Goal: Information Seeking & Learning: Learn about a topic

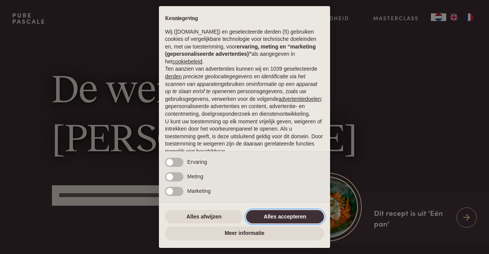
click at [278, 218] on button "Alles accepteren" at bounding box center [285, 217] width 78 height 14
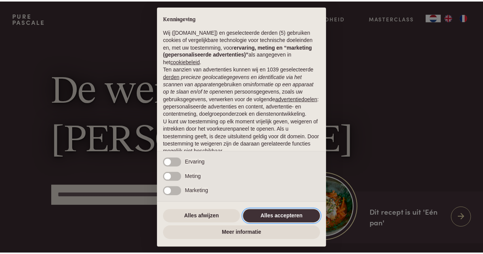
scroll to position [53, 0]
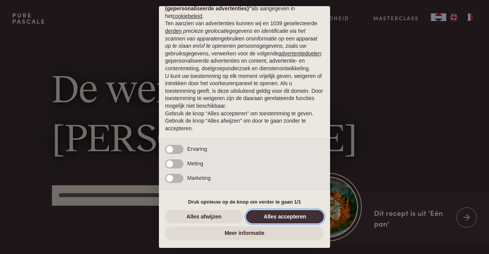
click at [282, 216] on button "Alles accepteren" at bounding box center [285, 217] width 78 height 14
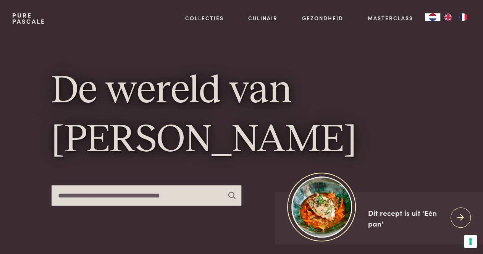
click at [198, 196] on input "text" at bounding box center [147, 195] width 190 height 20
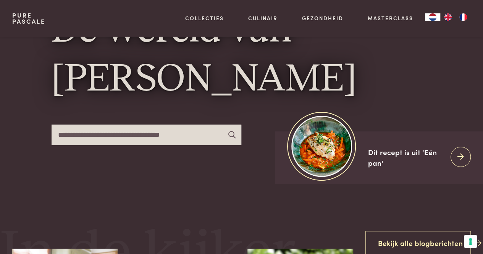
scroll to position [0, 0]
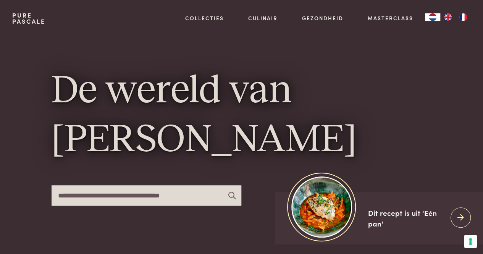
click at [139, 192] on input "text" at bounding box center [147, 195] width 190 height 20
type input "*****"
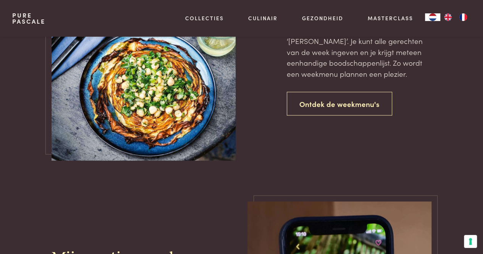
scroll to position [629, 0]
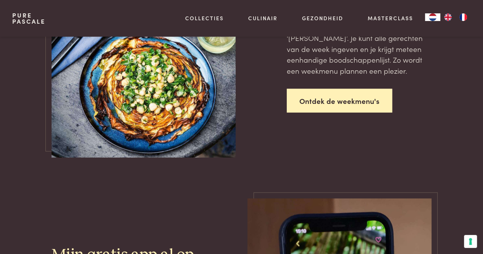
click at [324, 98] on link "Ontdek de weekmenu's" at bounding box center [339, 101] width 105 height 24
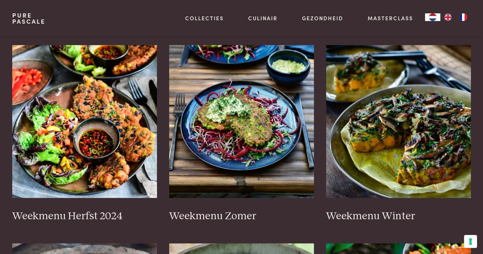
scroll to position [177, 0]
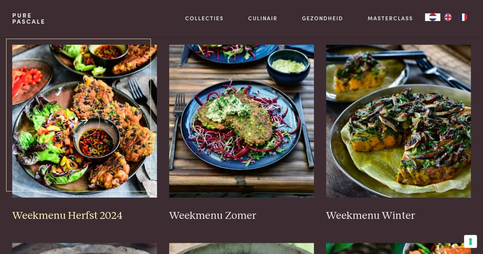
click at [113, 127] on img at bounding box center [84, 121] width 145 height 153
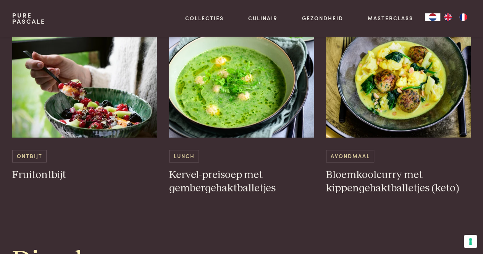
scroll to position [532, 0]
